Goal: Communication & Community: Answer question/provide support

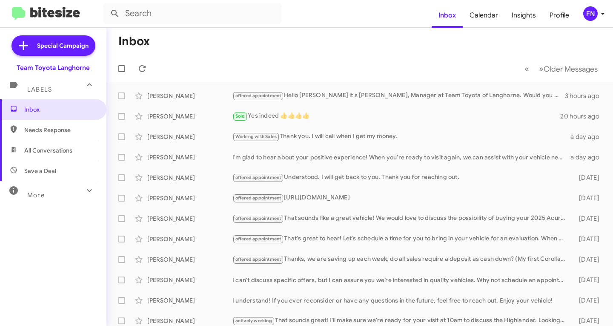
drag, startPoint x: 48, startPoint y: 168, endPoint x: 49, endPoint y: 164, distance: 4.3
click at [49, 168] on span "Save a Deal" at bounding box center [40, 171] width 32 height 9
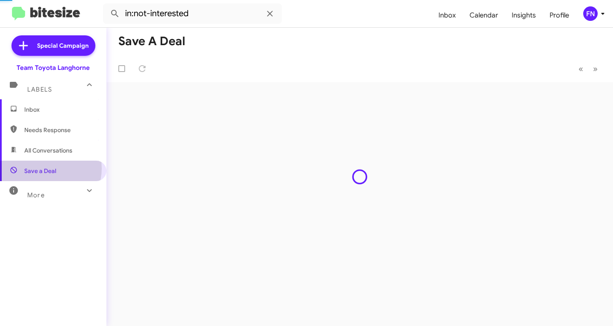
click at [50, 153] on span "All Conversations" at bounding box center [48, 150] width 48 height 9
type input "in:all-conversations"
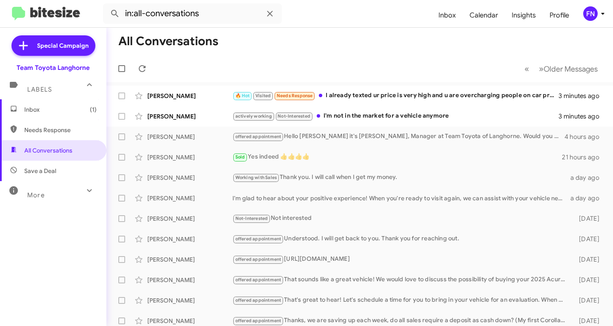
click at [343, 39] on mat-toolbar-row "All Conversations" at bounding box center [359, 41] width 507 height 27
click at [369, 112] on div "actively working Not-Interested I'm not in the market for a vehicle anymore" at bounding box center [403, 116] width 340 height 10
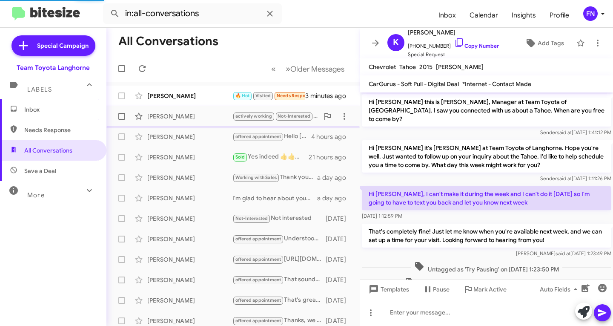
scroll to position [191, 0]
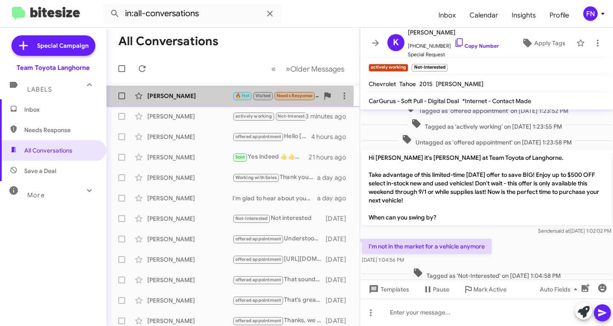
click at [153, 95] on div "[PERSON_NAME]" at bounding box center [189, 96] width 85 height 9
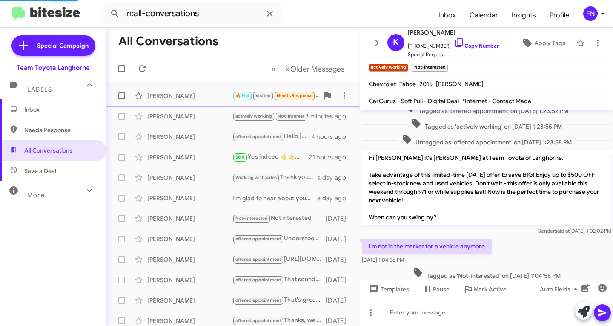
scroll to position [555, 0]
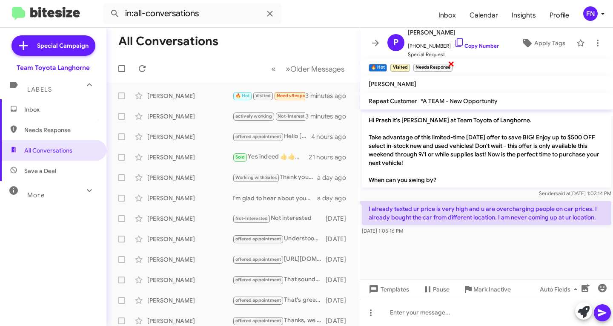
click at [454, 61] on span "×" at bounding box center [451, 63] width 7 height 10
click at [593, 44] on icon at bounding box center [598, 43] width 10 height 10
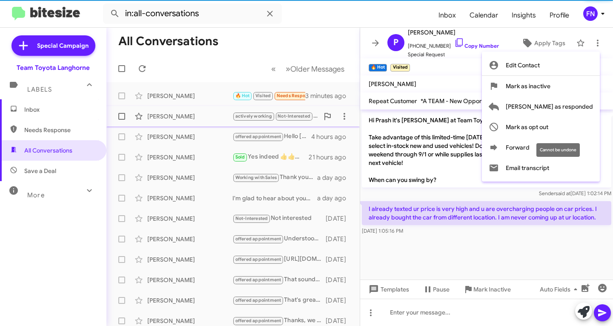
click at [549, 126] on span "Mark as opt out" at bounding box center [527, 127] width 43 height 20
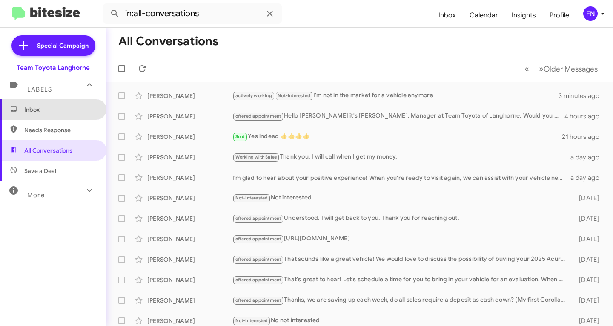
click at [90, 119] on span "Inbox" at bounding box center [53, 109] width 106 height 20
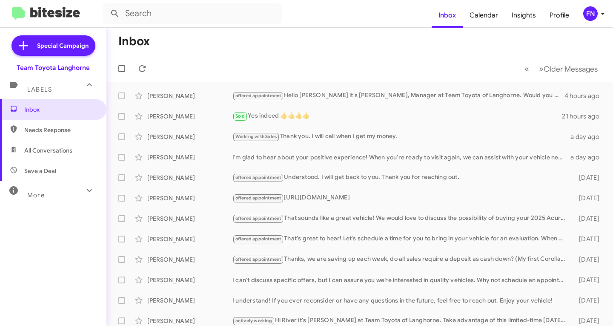
click at [58, 138] on span "Needs Response" at bounding box center [53, 130] width 106 height 20
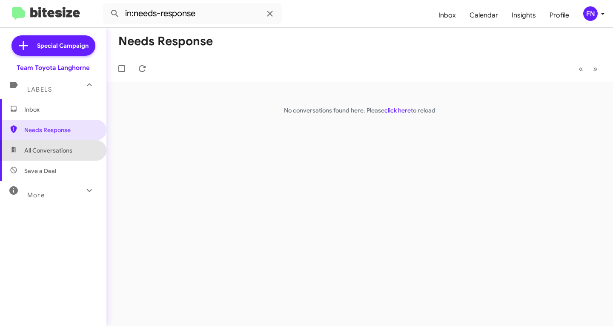
click at [60, 146] on span "All Conversations" at bounding box center [48, 150] width 48 height 9
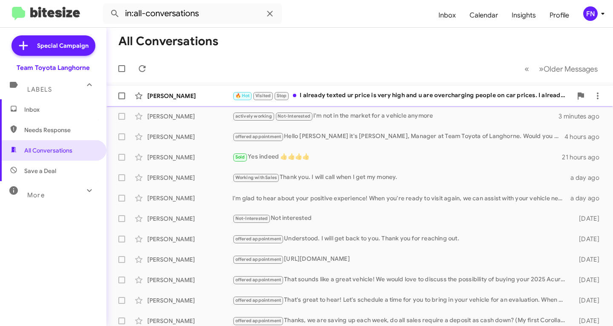
click at [193, 101] on div "[PERSON_NAME] 🔥 Hot Visited Stop I already texted ur price is very high and u a…" at bounding box center [359, 95] width 493 height 17
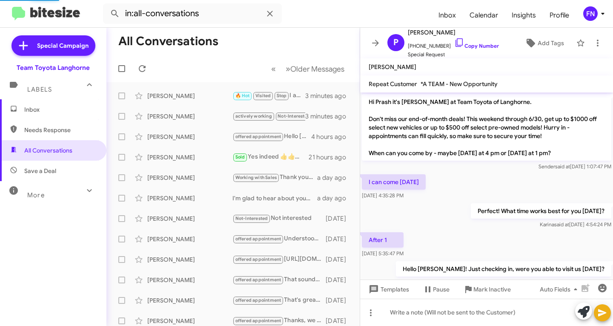
scroll to position [504, 0]
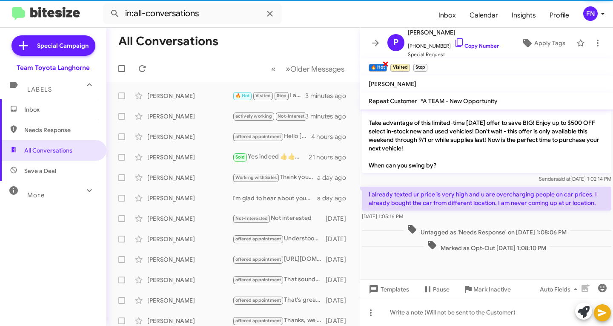
click at [386, 65] on span "×" at bounding box center [386, 63] width 7 height 10
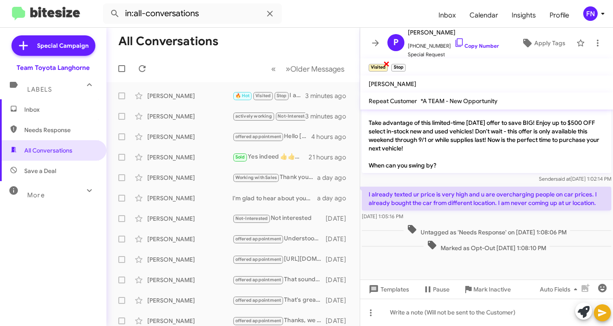
click at [384, 65] on span "×" at bounding box center [386, 63] width 7 height 10
click at [478, 44] on link "Copy Number" at bounding box center [477, 46] width 45 height 6
click at [67, 135] on span "Needs Response" at bounding box center [53, 130] width 106 height 20
type input "in:needs-response"
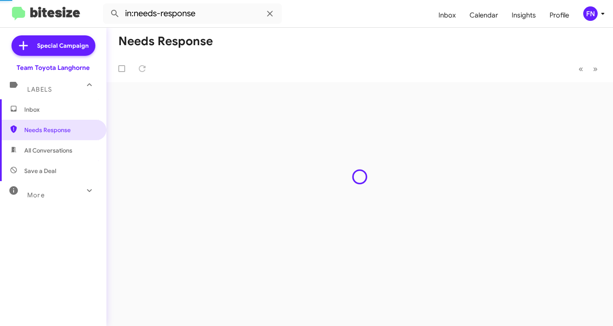
click at [64, 107] on span "Inbox" at bounding box center [60, 109] width 72 height 9
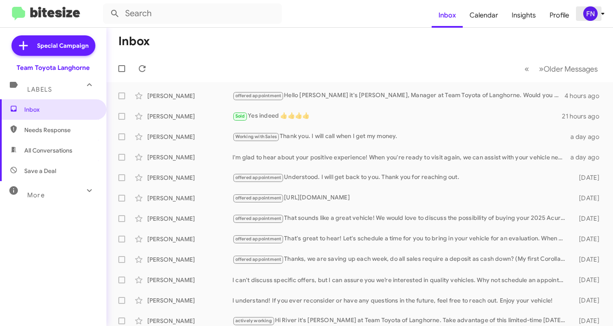
click at [587, 13] on div "FN" at bounding box center [591, 13] width 14 height 14
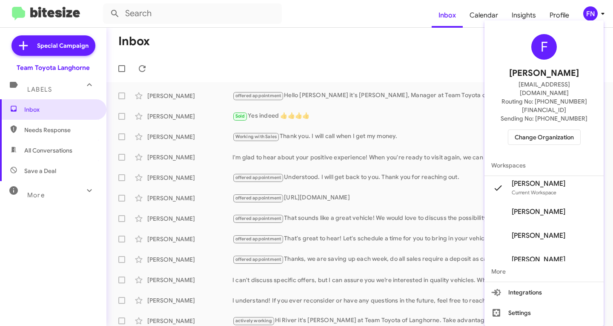
click at [533, 130] on span "Change Organization" at bounding box center [544, 137] width 59 height 14
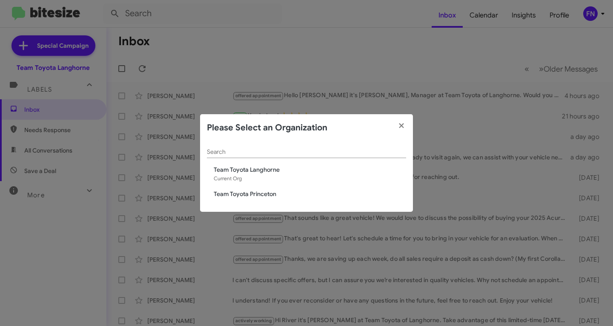
click at [274, 196] on span "Team Toyota Princeton" at bounding box center [310, 194] width 193 height 9
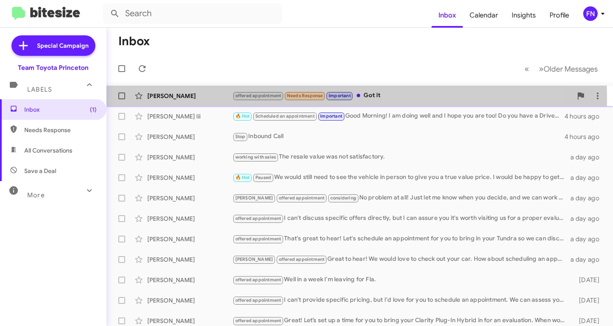
click at [207, 100] on div "John Jimah offered appointment Needs Response Important Got it 2 minutes ago" at bounding box center [359, 95] width 493 height 17
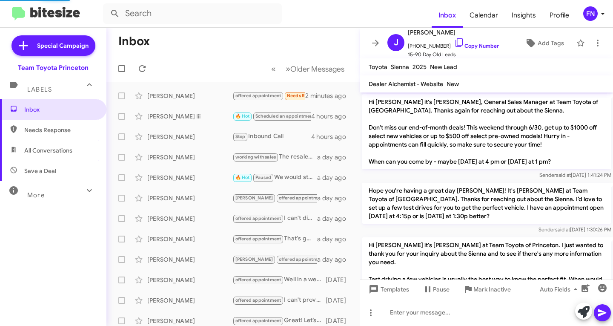
scroll to position [684, 0]
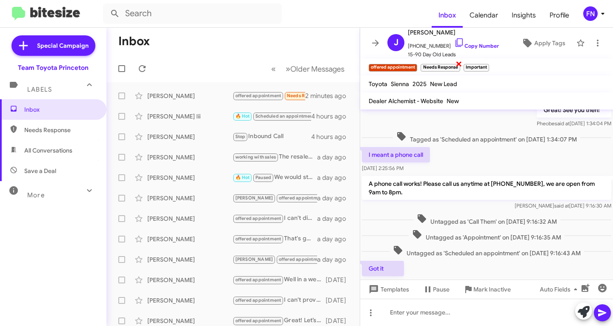
click at [456, 65] on span "×" at bounding box center [459, 63] width 7 height 10
click at [446, 66] on span "×" at bounding box center [445, 63] width 7 height 10
click at [181, 111] on div "Thomas Smith Iii 🔥 Hot Scheduled an appointment Important Good Morning! I am do…" at bounding box center [233, 116] width 240 height 17
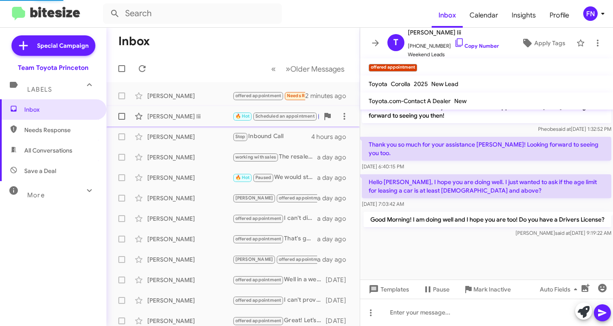
scroll to position [440, 0]
click at [481, 62] on span "×" at bounding box center [480, 63] width 7 height 10
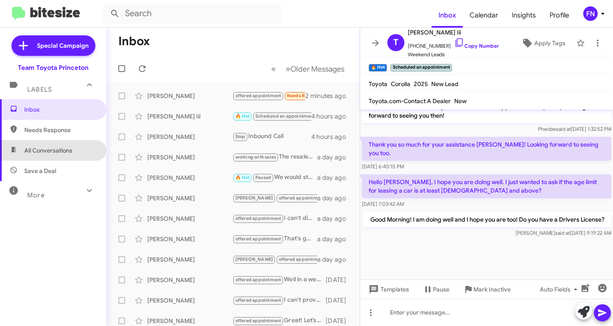
click at [63, 155] on span "All Conversations" at bounding box center [53, 150] width 106 height 20
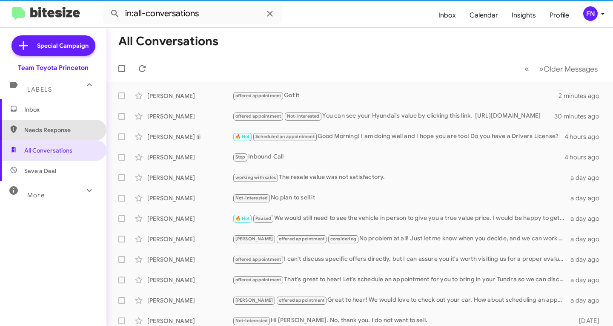
click at [64, 130] on span "Needs Response" at bounding box center [60, 130] width 72 height 9
type input "in:needs-response"
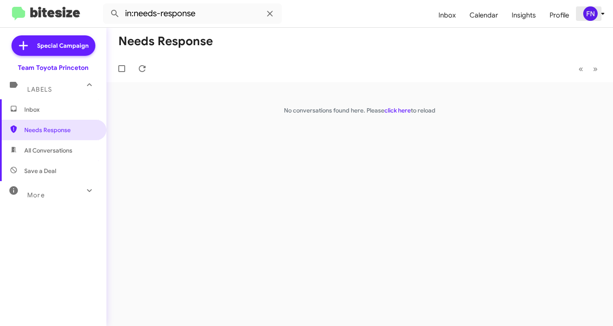
click at [584, 14] on div "FN" at bounding box center [591, 13] width 14 height 14
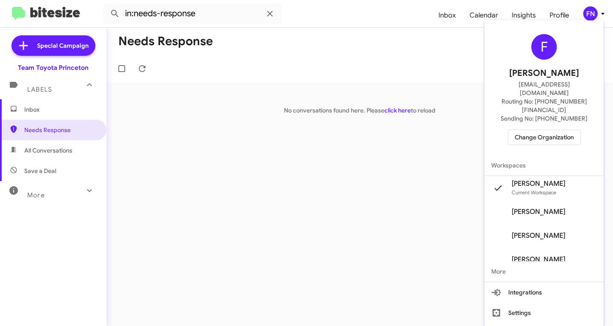
click at [531, 130] on span "Change Organization" at bounding box center [544, 137] width 59 height 14
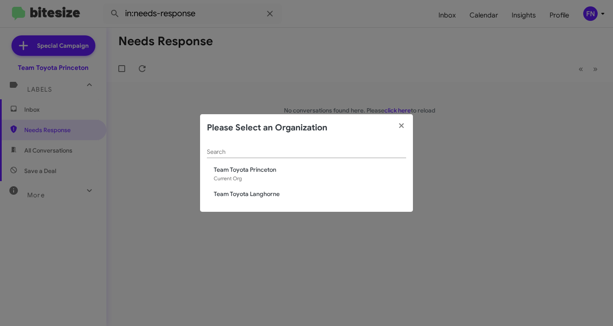
click at [270, 192] on span "Team Toyota Langhorne" at bounding box center [310, 194] width 193 height 9
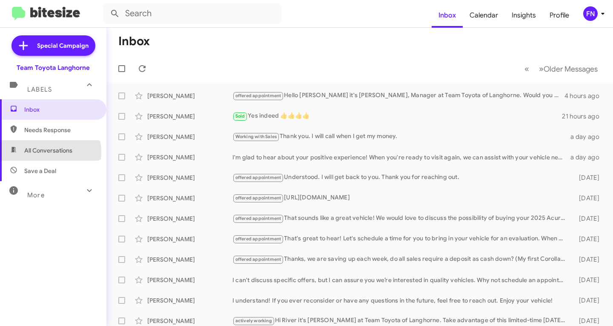
click at [45, 152] on span "All Conversations" at bounding box center [48, 150] width 48 height 9
type input "in:all-conversations"
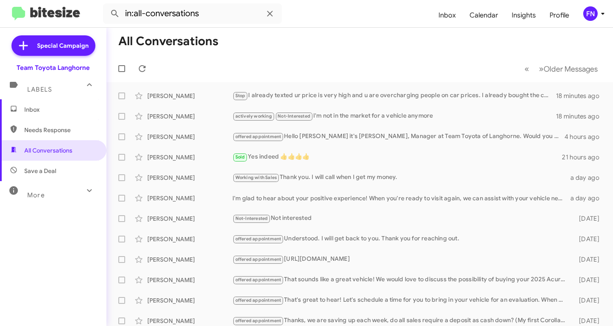
click at [63, 117] on span "Inbox" at bounding box center [53, 109] width 106 height 20
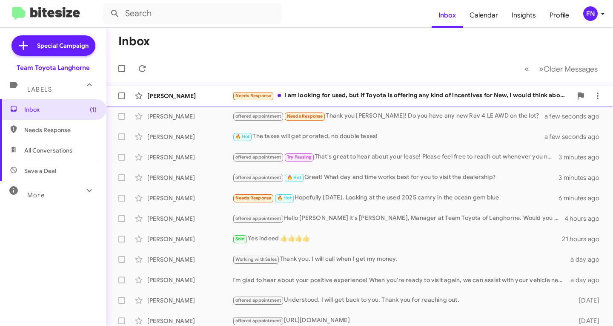
click at [189, 93] on div "Melinda Underwood" at bounding box center [189, 96] width 85 height 9
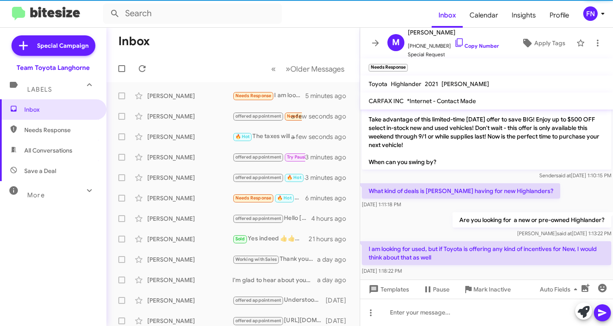
scroll to position [31, 0]
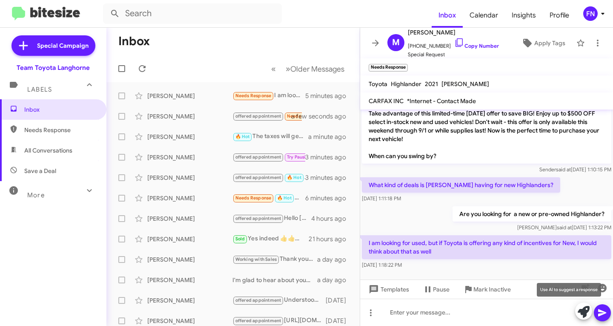
click at [584, 309] on icon at bounding box center [584, 312] width 12 height 12
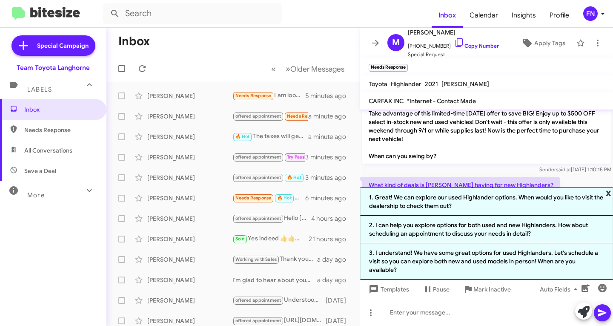
click at [609, 192] on span "x" at bounding box center [609, 192] width 6 height 10
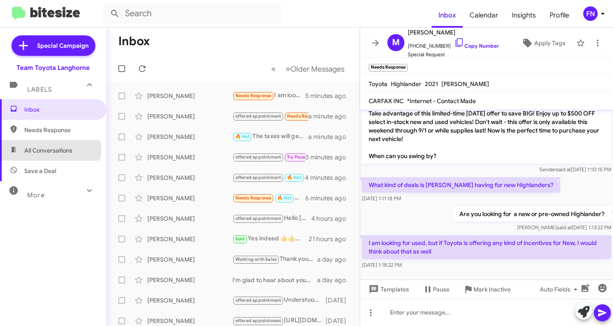
click at [49, 149] on span "All Conversations" at bounding box center [48, 150] width 48 height 9
type input "in:all-conversations"
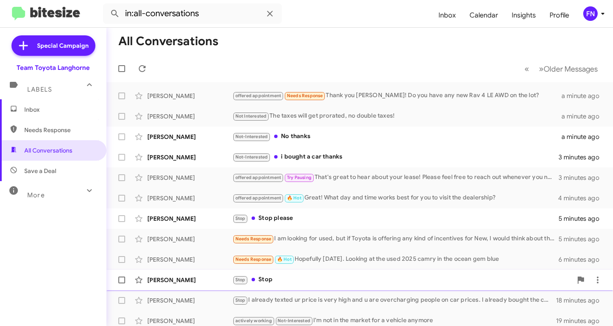
click at [174, 279] on div "Rahkim Clark" at bounding box center [189, 280] width 85 height 9
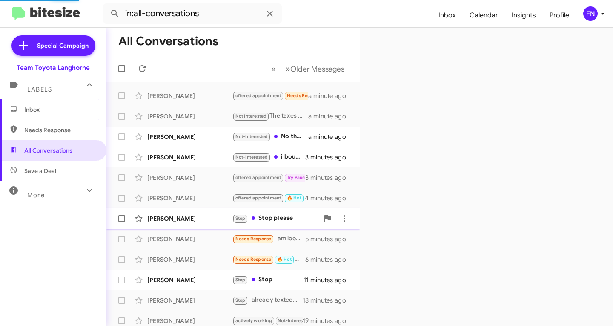
click at [192, 214] on div "Dave White" at bounding box center [189, 218] width 85 height 9
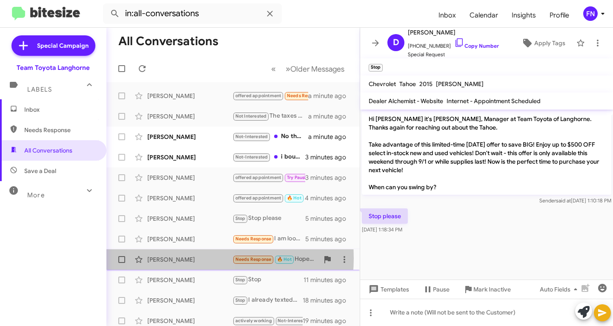
click at [186, 258] on div "Shawn Morris" at bounding box center [189, 259] width 85 height 9
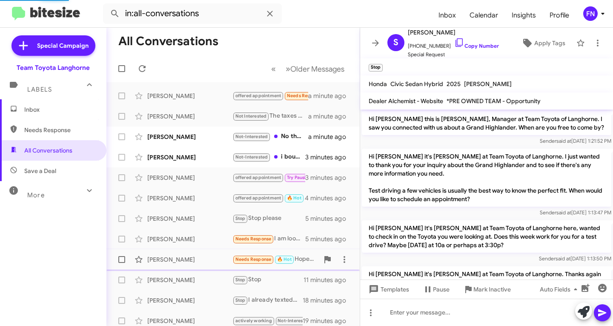
scroll to position [244, 0]
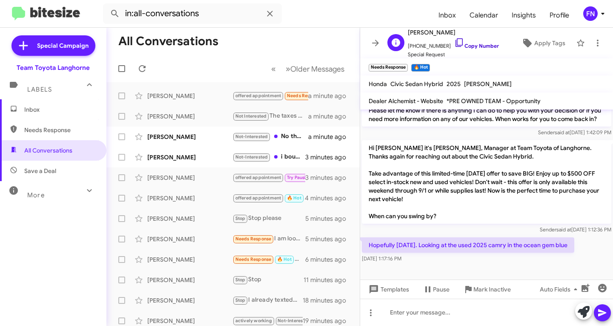
click at [474, 46] on link "Copy Number" at bounding box center [477, 46] width 45 height 6
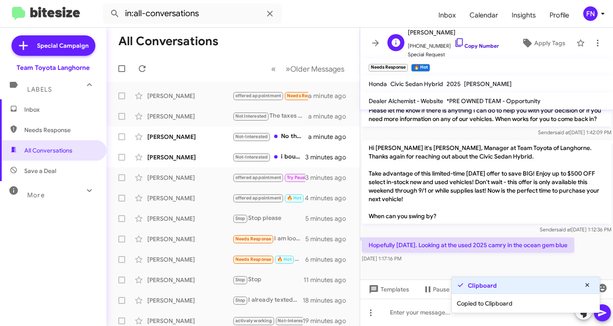
click at [473, 46] on link "Copy Number" at bounding box center [477, 46] width 45 height 6
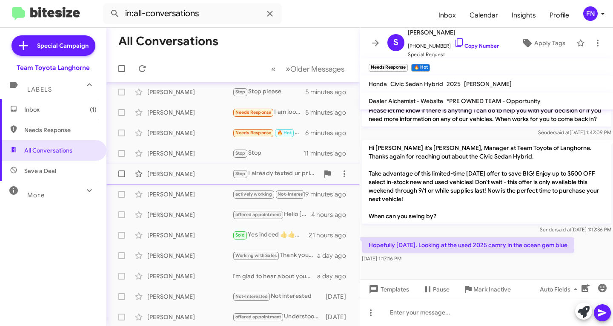
scroll to position [126, 0]
click at [188, 130] on div "Shawn Morris" at bounding box center [189, 133] width 85 height 9
click at [546, 48] on span "Apply Tags" at bounding box center [550, 42] width 31 height 15
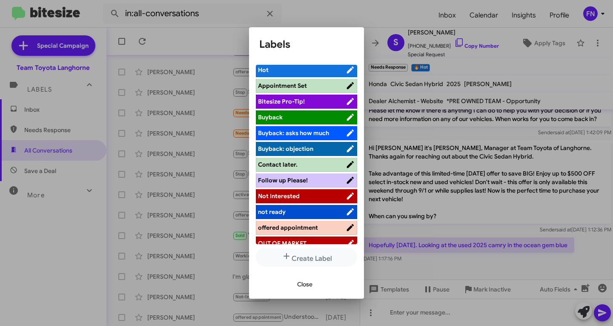
scroll to position [0, 0]
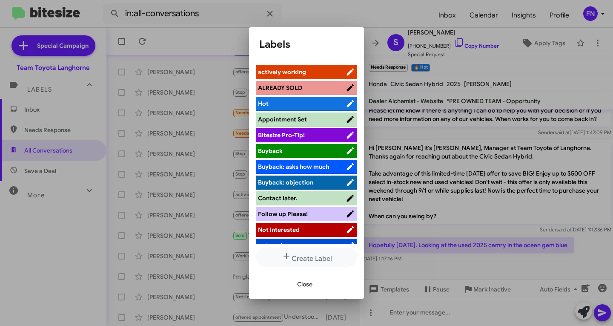
click at [299, 70] on span "actively working" at bounding box center [282, 72] width 48 height 8
click at [305, 287] on span "Close" at bounding box center [304, 283] width 15 height 15
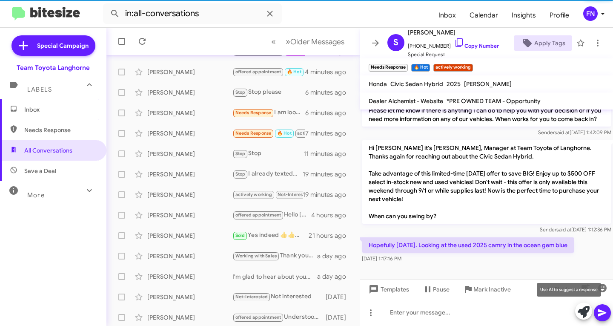
click at [580, 314] on icon at bounding box center [584, 312] width 12 height 12
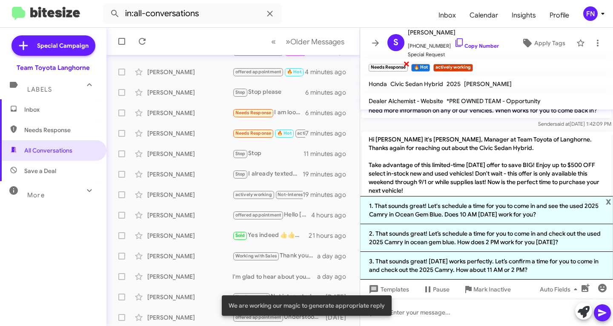
click at [407, 65] on span "×" at bounding box center [406, 63] width 7 height 10
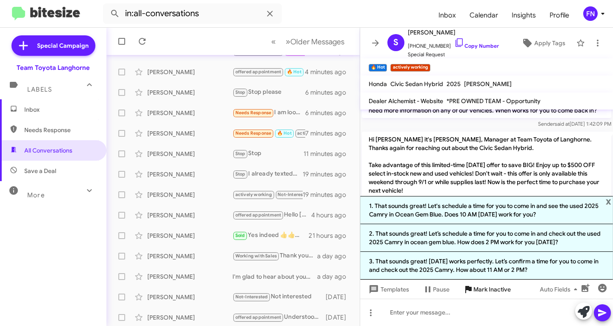
click at [467, 266] on li "3. That sounds great! Tomorrow works perfectly. Let’s confirm a time for you to…" at bounding box center [486, 266] width 253 height 28
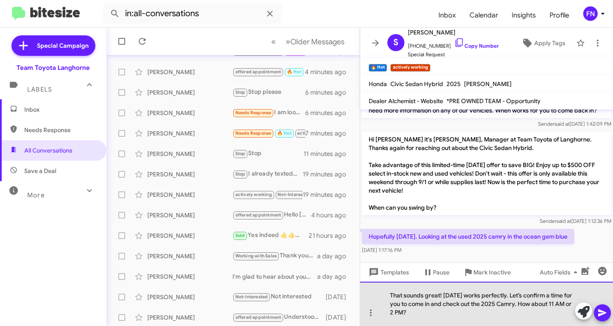
drag, startPoint x: 429, startPoint y: 316, endPoint x: 530, endPoint y: 306, distance: 100.6
click at [530, 306] on div "That sounds great! Tomorrow works perfectly. Let’s confirm a time for you to co…" at bounding box center [486, 304] width 253 height 44
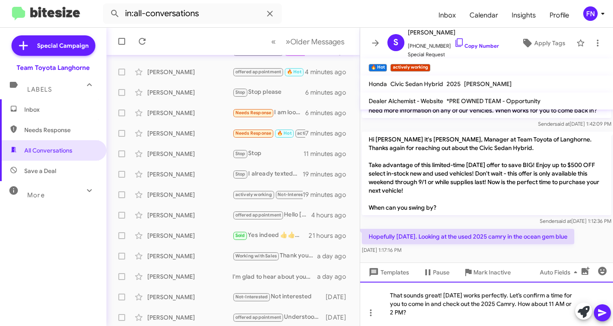
drag, startPoint x: 454, startPoint y: 297, endPoint x: 455, endPoint y: 304, distance: 6.9
click at [455, 297] on div "That sounds great! Tomorrow works perfectly. Let’s confirm a time for you to co…" at bounding box center [486, 304] width 253 height 44
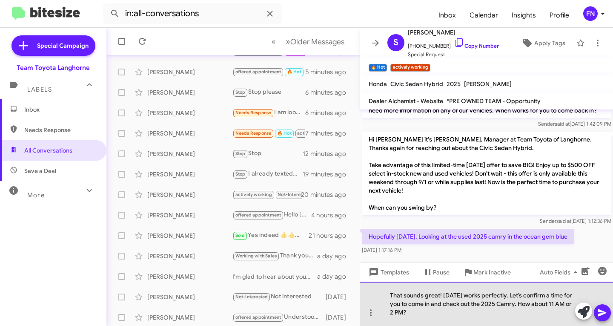
drag, startPoint x: 432, startPoint y: 317, endPoint x: 530, endPoint y: 305, distance: 98.3
click at [530, 305] on div "That sounds great! Tomorrow works perfectly. Let’s confirm a time for you to co…" at bounding box center [486, 304] width 253 height 44
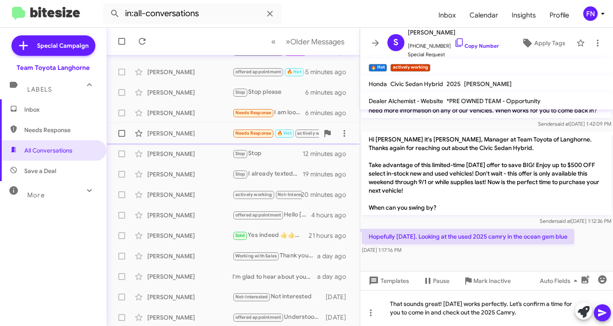
click at [182, 130] on div "Shawn Morris" at bounding box center [189, 133] width 85 height 9
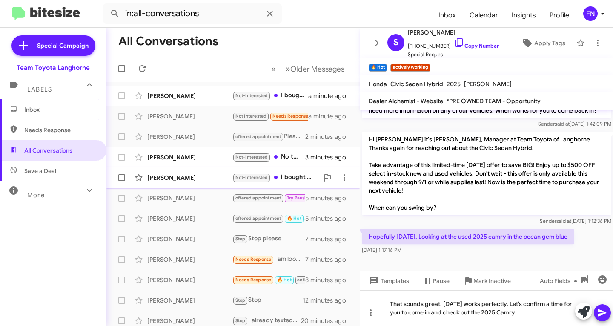
click at [204, 182] on div "Ivy Stanage Not-Interested i bought a car thanks 5 minutes ago" at bounding box center [233, 177] width 240 height 17
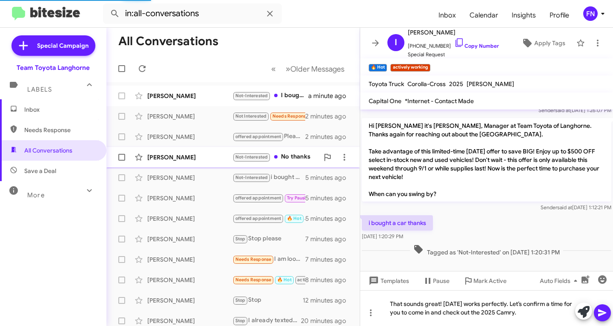
scroll to position [131, 0]
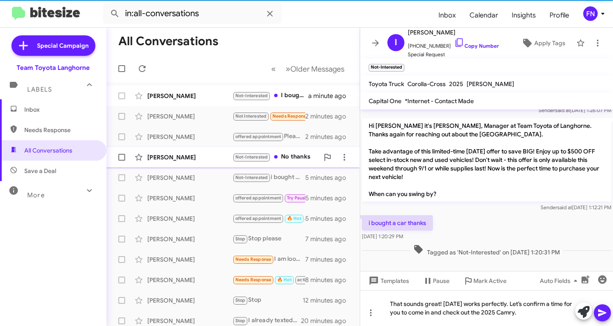
click at [186, 155] on div "Tina Ziff" at bounding box center [189, 157] width 85 height 9
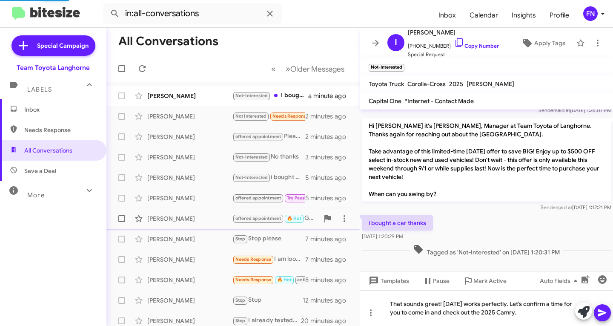
scroll to position [315, 0]
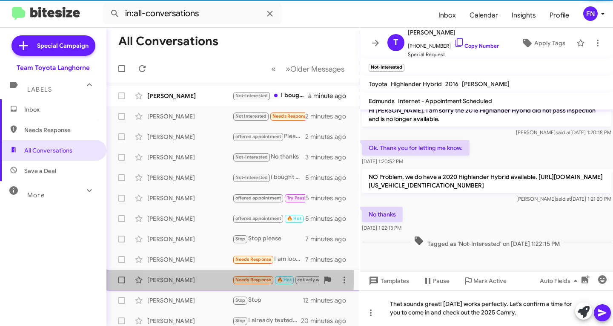
click at [194, 275] on div "Shawn Morris Needs Response 🔥 Hot actively working Hopefully tomorrow. Looking …" at bounding box center [233, 279] width 240 height 17
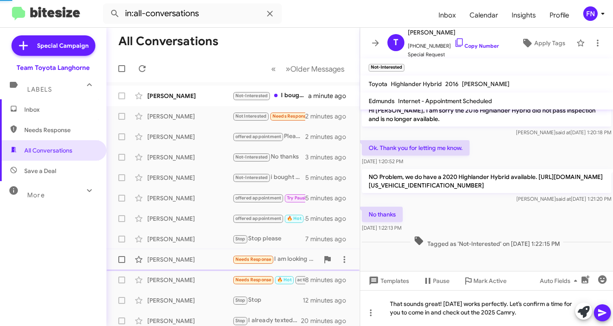
scroll to position [288, 0]
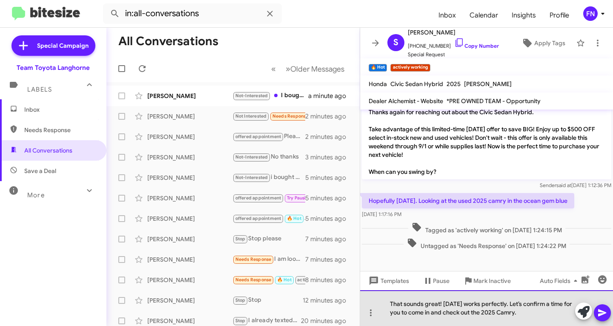
drag, startPoint x: 521, startPoint y: 317, endPoint x: 519, endPoint y: 305, distance: 12.2
click at [519, 305] on div "That sounds great! Tomorrow works perfectly. Let’s confirm a time for you to co…" at bounding box center [486, 308] width 253 height 36
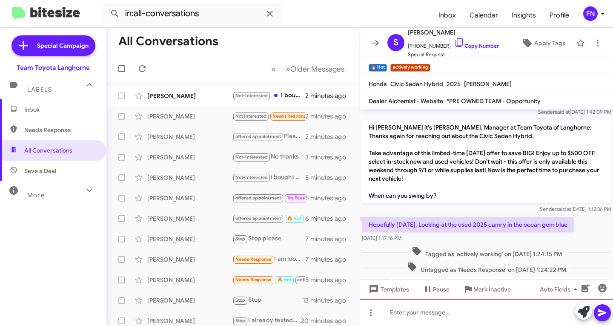
scroll to position [311, 0]
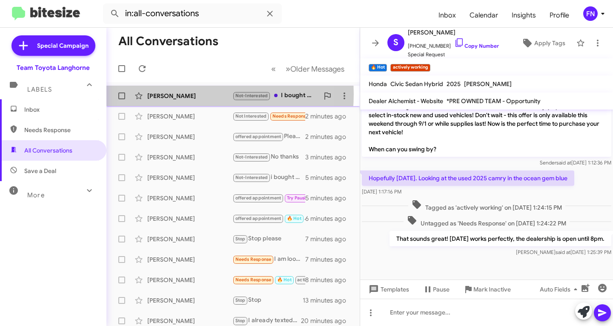
click at [181, 94] on div "Joseph Knoll" at bounding box center [189, 96] width 85 height 9
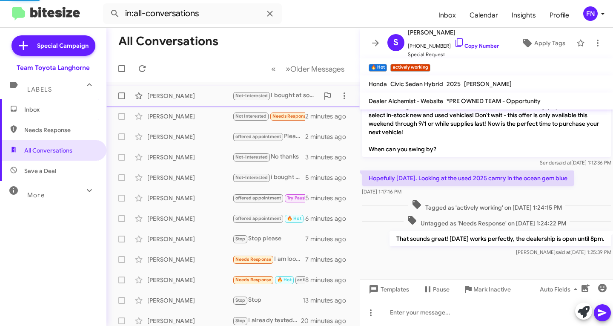
scroll to position [253, 0]
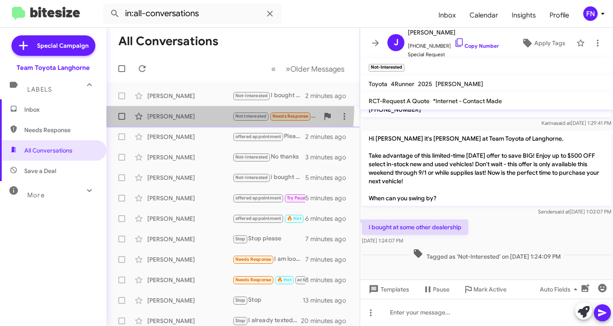
click at [184, 109] on div "Theresa Mingle Not Interested Needs Response Ok thx-you may have to explain tha…" at bounding box center [233, 116] width 240 height 17
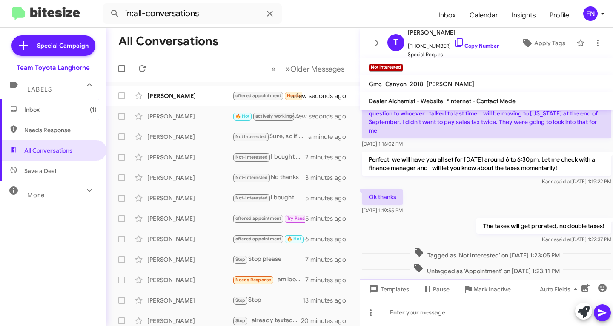
scroll to position [58, 0]
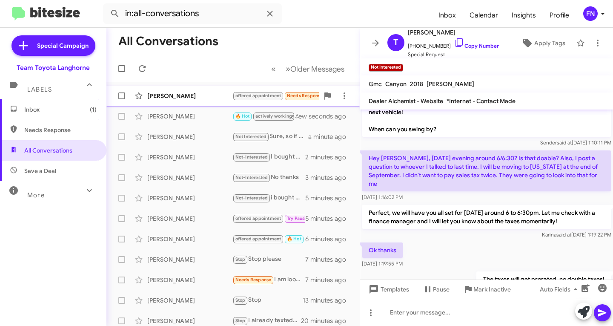
click at [187, 90] on div "Ashley Hughes offered appointment Needs Response Important 🔥 Hot Great thanks! …" at bounding box center [233, 95] width 240 height 17
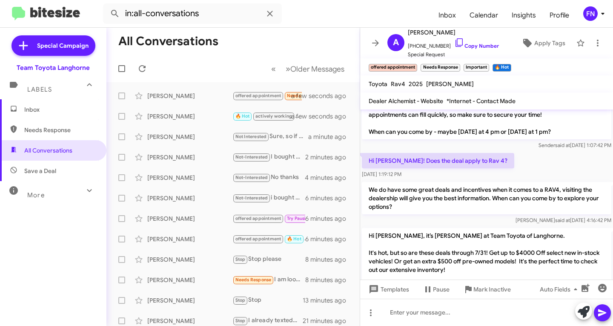
scroll to position [311, 0]
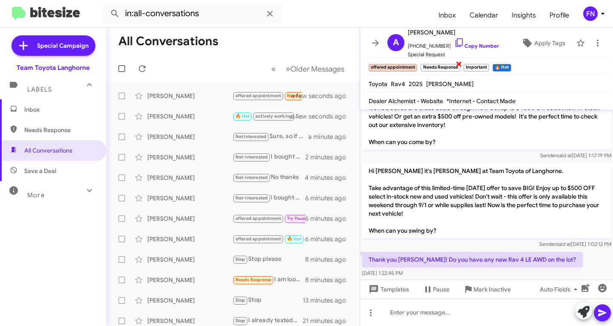
click at [459, 66] on span "×" at bounding box center [459, 63] width 7 height 10
click at [443, 67] on span "×" at bounding box center [445, 63] width 7 height 10
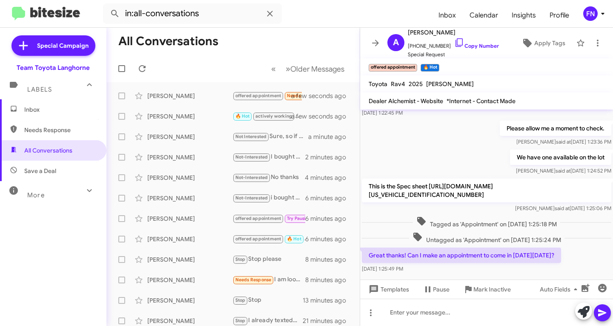
scroll to position [509, 0]
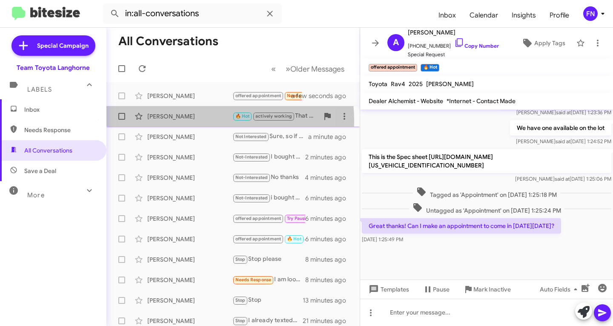
click at [182, 123] on div "Shawn Morris 🔥 Hot actively working That sounds great! Tomorrow works perfectly…" at bounding box center [233, 116] width 240 height 17
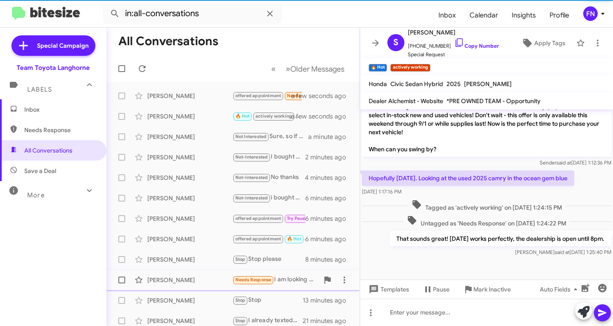
click at [185, 283] on div "Melinda Underwood" at bounding box center [189, 280] width 85 height 9
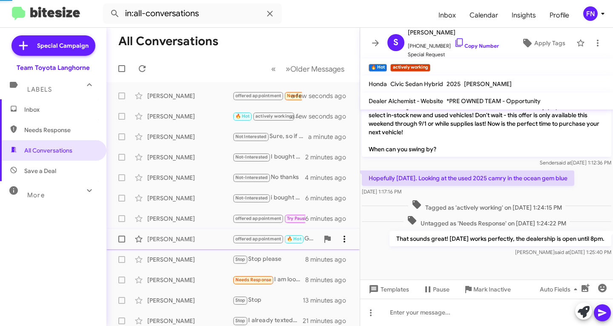
scroll to position [31, 0]
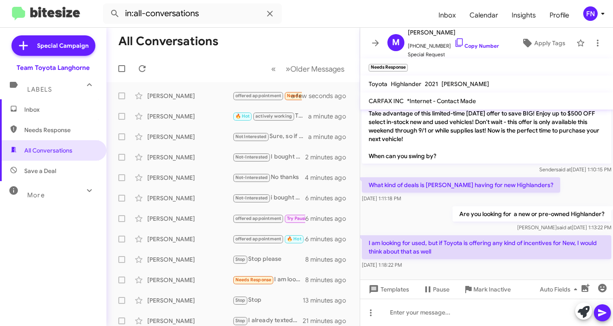
click at [50, 113] on span "Inbox" at bounding box center [60, 109] width 72 height 9
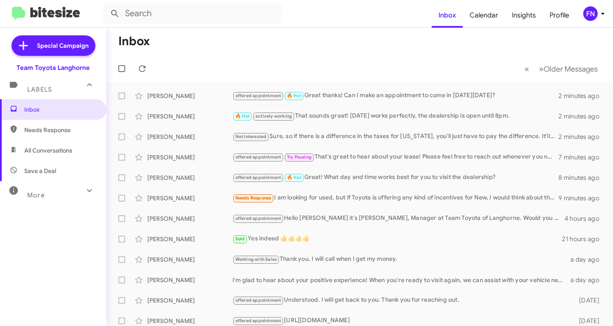
click at [56, 160] on span "All Conversations" at bounding box center [53, 150] width 106 height 20
type input "in:all-conversations"
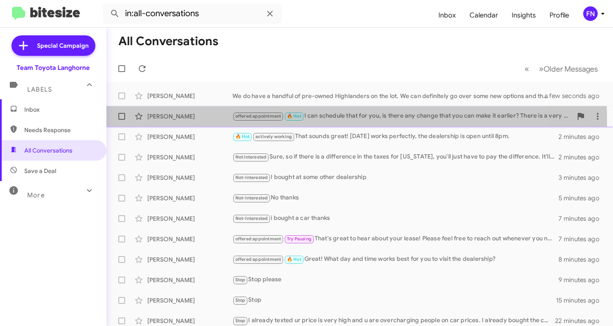
click at [199, 121] on div "Ashley Hughes offered appointment 🔥 Hot I can schedule that for you, is there a…" at bounding box center [359, 116] width 493 height 17
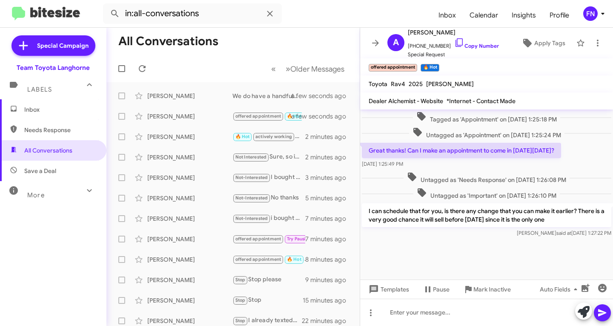
scroll to position [457, 0]
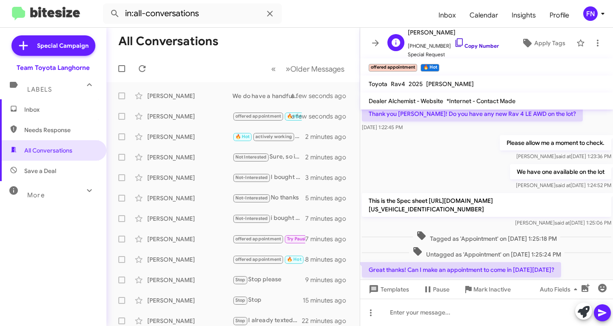
click at [481, 49] on link "Copy Number" at bounding box center [477, 46] width 45 height 6
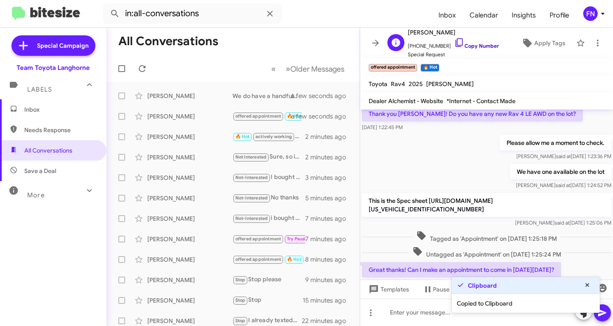
click at [481, 49] on link "Copy Number" at bounding box center [477, 46] width 45 height 6
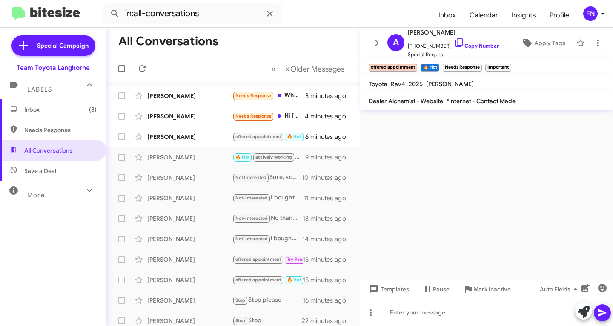
scroll to position [0, 0]
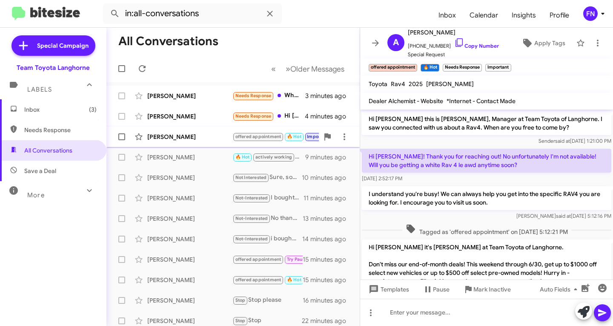
click at [156, 135] on div "Ashley Hughes" at bounding box center [189, 136] width 85 height 9
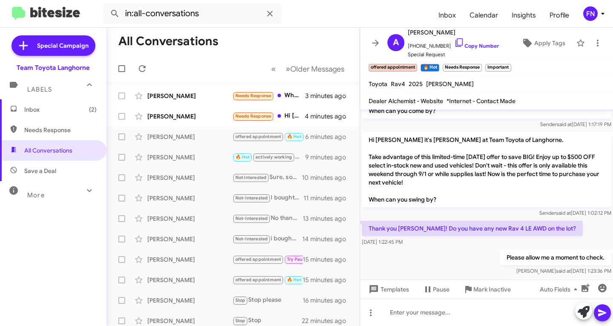
scroll to position [426, 0]
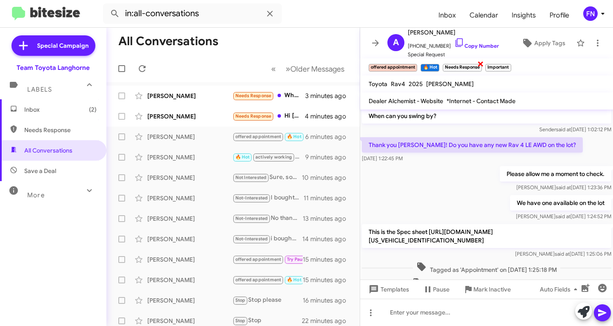
click at [477, 63] on div "Needs Response ×" at bounding box center [462, 66] width 43 height 11
click at [484, 64] on span "×" at bounding box center [481, 63] width 7 height 10
click at [470, 64] on span "×" at bounding box center [467, 63] width 7 height 10
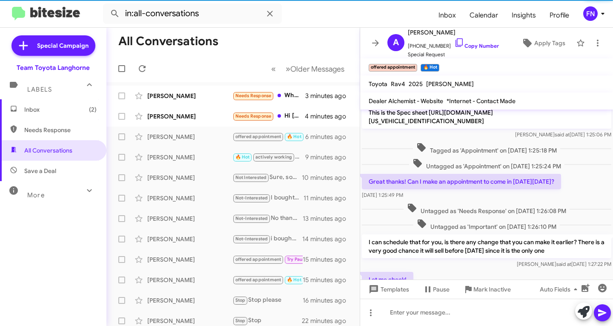
scroll to position [616, 0]
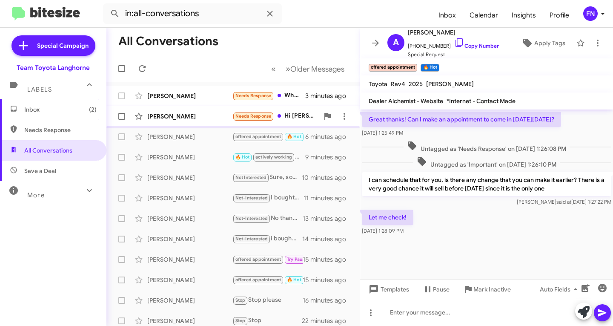
click at [190, 121] on div "Joel M Needs Response Hi Chris, can you please give me the OTD price for stock#…" at bounding box center [233, 116] width 240 height 17
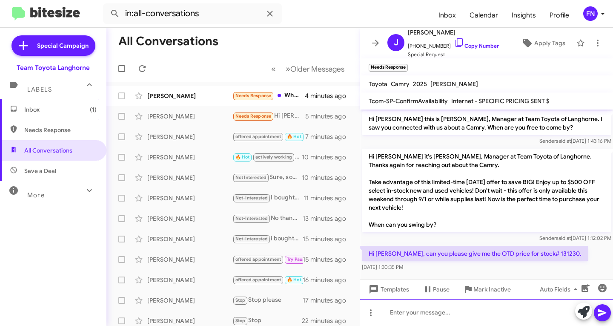
click at [412, 312] on div at bounding box center [486, 312] width 253 height 27
click at [509, 312] on div "The price is $32,6812 plus taxes and tags." at bounding box center [486, 312] width 253 height 27
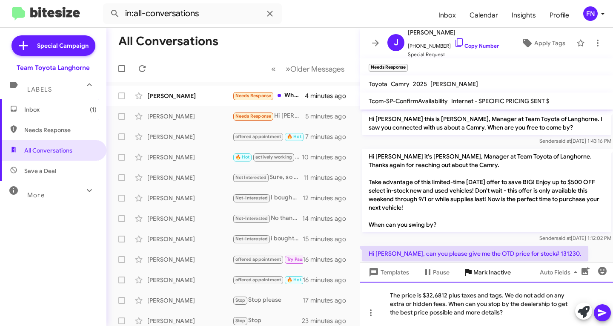
scroll to position [17, 0]
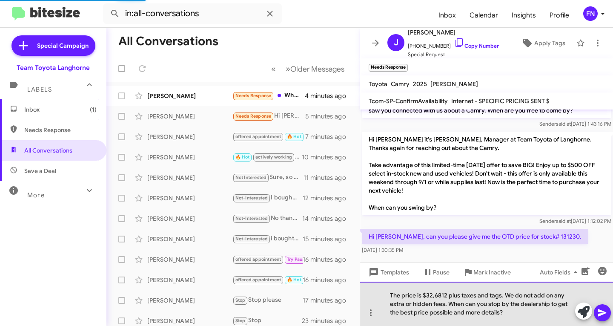
click at [409, 304] on div "The price is $32,6812 plus taxes and tags. We do not add on any extra or hidden…" at bounding box center [486, 304] width 253 height 44
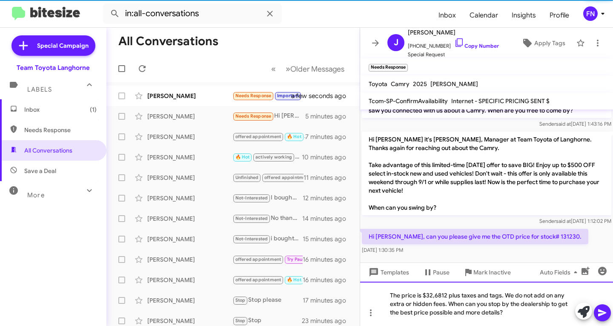
click at [409, 304] on div "The price is $32,6812 plus taxes and tags. We do not add on any extra or hidden…" at bounding box center [486, 304] width 253 height 44
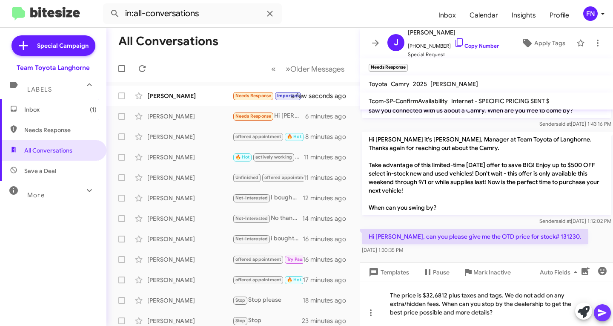
click at [602, 308] on icon at bounding box center [603, 313] width 10 height 10
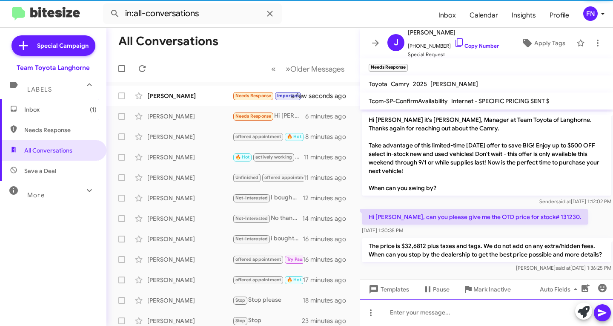
scroll to position [48, 0]
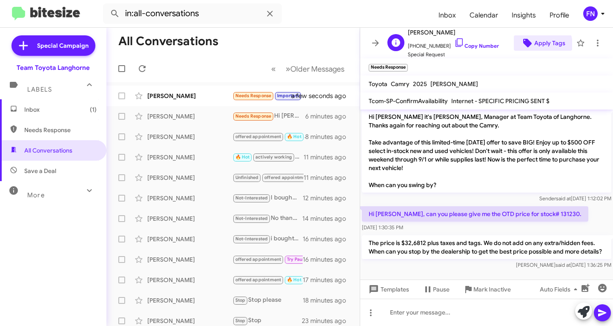
click at [535, 45] on span "Apply Tags" at bounding box center [550, 42] width 31 height 15
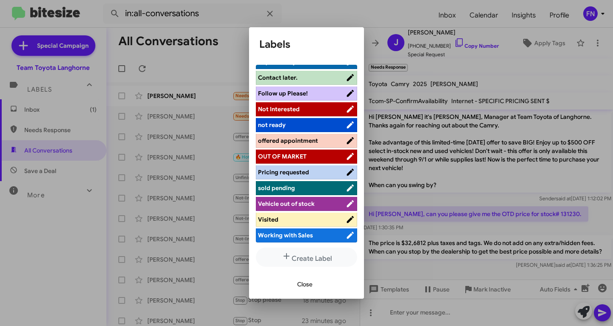
click at [307, 141] on span "offered appointment" at bounding box center [288, 141] width 60 height 8
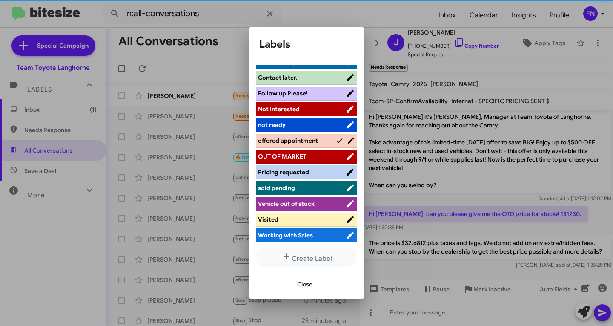
click at [302, 286] on span "Close" at bounding box center [304, 283] width 15 height 15
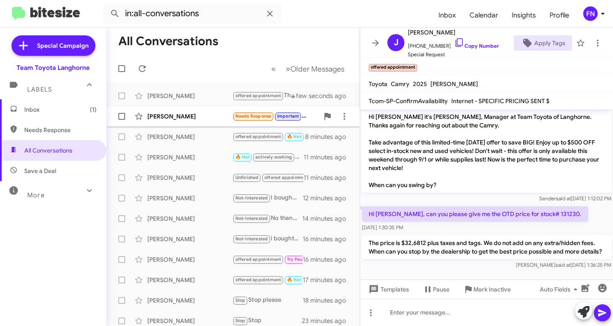
click at [174, 115] on div "Melinda Underwood" at bounding box center [189, 116] width 85 height 9
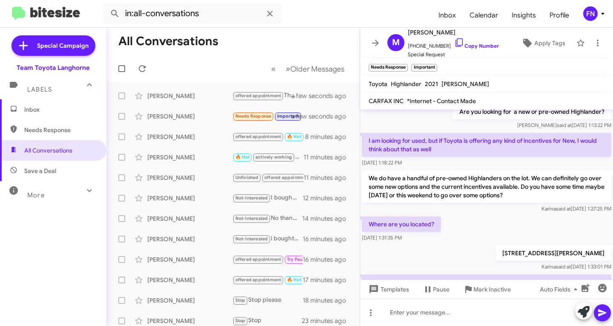
scroll to position [181, 0]
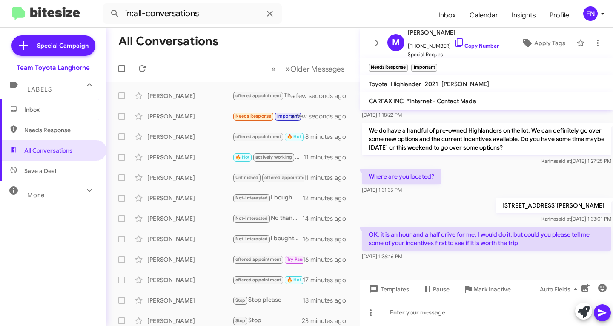
click at [61, 103] on span "Inbox" at bounding box center [53, 109] width 106 height 20
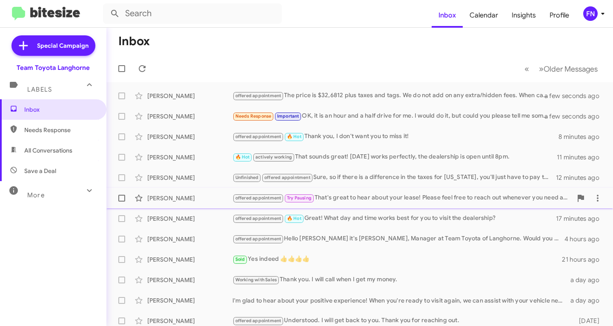
click at [203, 205] on div "Daniel Hornung offered appointment Try Pausing That's great to hear about your …" at bounding box center [359, 198] width 493 height 17
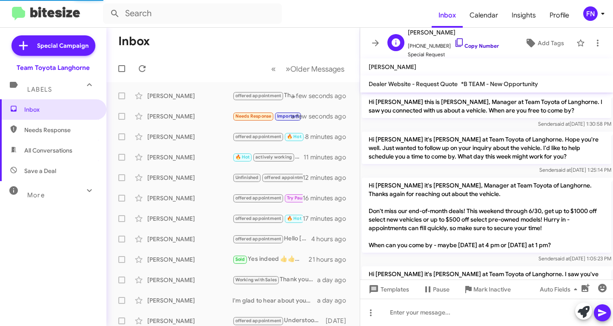
scroll to position [525, 0]
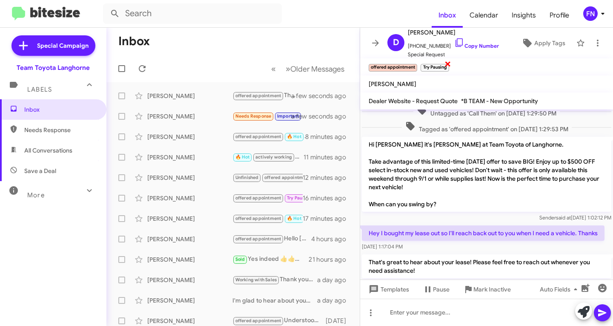
click at [447, 66] on span "×" at bounding box center [448, 63] width 7 height 10
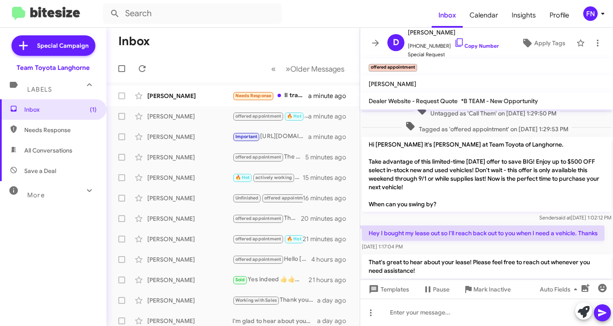
click at [36, 145] on span "All Conversations" at bounding box center [53, 150] width 106 height 20
type input "in:all-conversations"
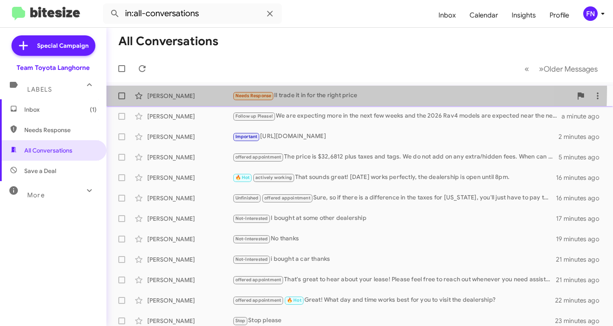
click at [202, 89] on div "Michael Caruso Needs Response Il trade it in for the right price a minute ago" at bounding box center [359, 95] width 493 height 17
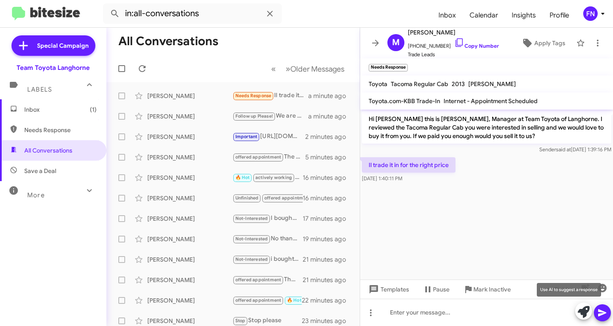
click at [583, 314] on icon at bounding box center [584, 312] width 12 height 12
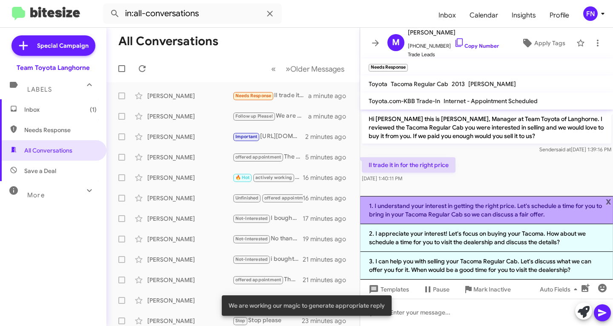
click at [409, 221] on li "1. I understand your interest in getting the right price. Let's schedule a time…" at bounding box center [486, 210] width 253 height 28
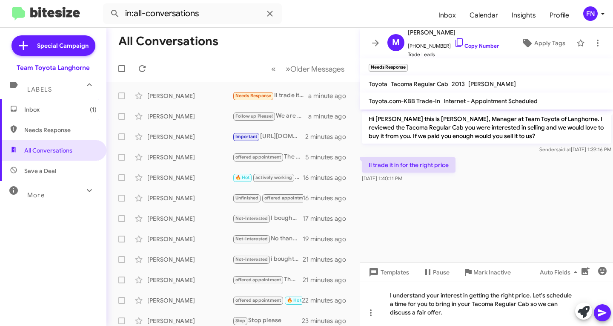
click at [595, 311] on button at bounding box center [602, 312] width 17 height 17
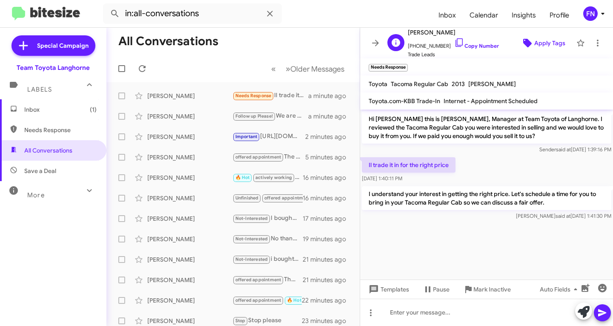
click at [541, 40] on span "Apply Tags" at bounding box center [550, 42] width 31 height 15
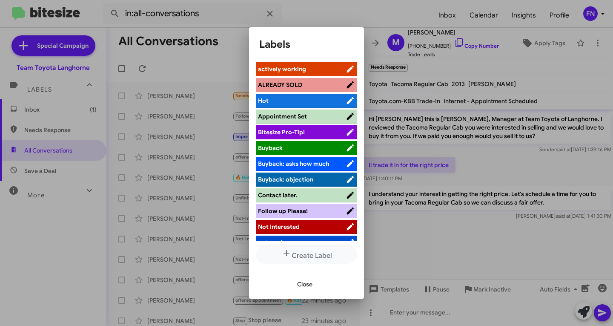
scroll to position [4, 0]
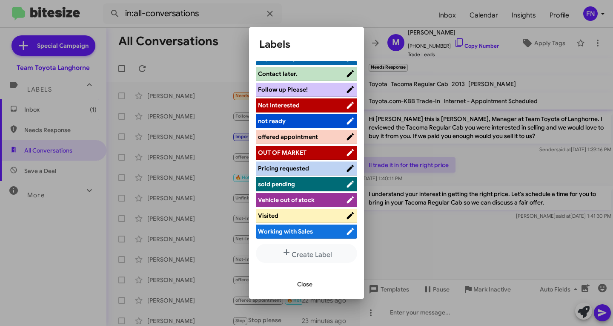
click at [309, 138] on span "offered appointment" at bounding box center [288, 137] width 60 height 8
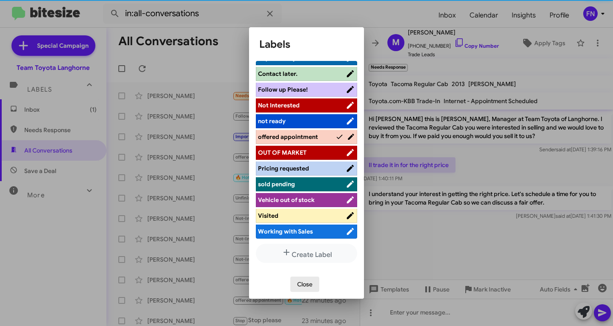
click at [310, 284] on span "Close" at bounding box center [304, 283] width 15 height 15
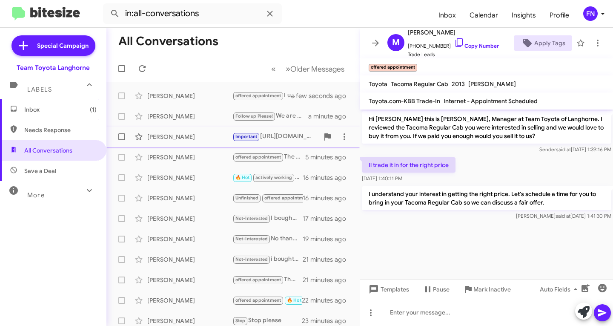
click at [176, 147] on span "Melinda Underwood Important https://www.teamtoyotalanghorne.com/used-vehicles/?…" at bounding box center [232, 137] width 253 height 20
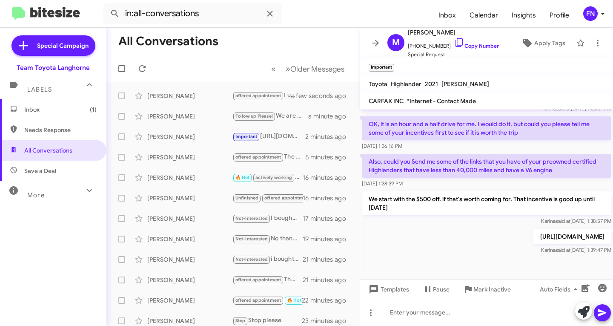
click at [56, 111] on span "Inbox (1)" at bounding box center [60, 109] width 72 height 9
